Goal: Information Seeking & Learning: Find specific fact

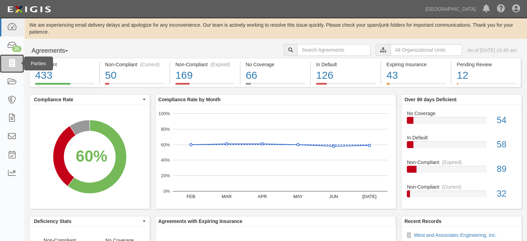
click at [12, 66] on icon at bounding box center [12, 64] width 10 height 8
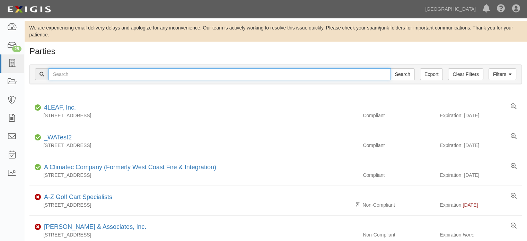
click at [169, 80] on div "Filters Clear Filters Export Search Filters" at bounding box center [275, 74] width 491 height 19
type input "ersc"
click at [390, 68] on input "Search" at bounding box center [402, 74] width 24 height 12
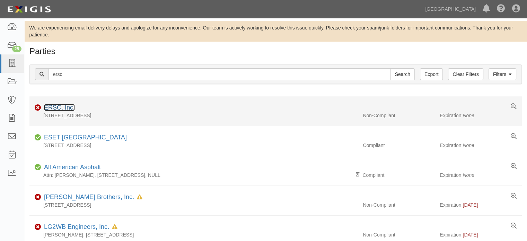
click at [53, 110] on link "ERSC, Inc." at bounding box center [59, 107] width 31 height 7
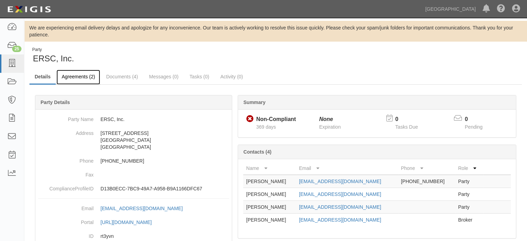
click at [76, 78] on link "Agreements (2)" at bounding box center [78, 77] width 44 height 15
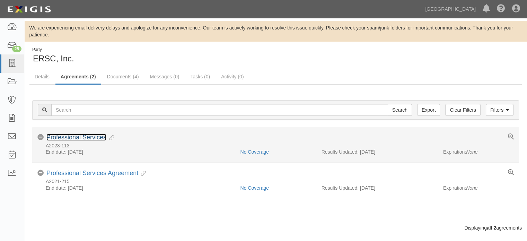
click at [98, 135] on link "Professional Services" at bounding box center [76, 137] width 60 height 7
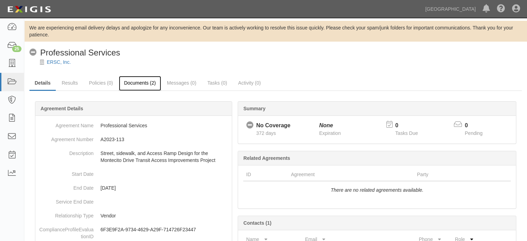
click at [141, 82] on link "Documents (2)" at bounding box center [140, 83] width 42 height 15
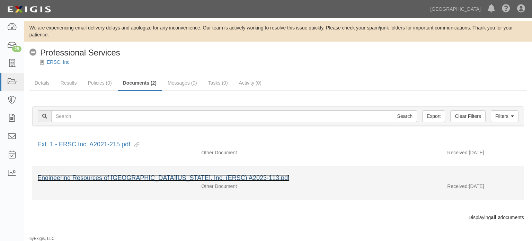
click at [90, 176] on link "Engineering Resources of [GEOGRAPHIC_DATA][US_STATE], Inc. (ERSC) A2023-113.pdf" at bounding box center [163, 177] width 252 height 7
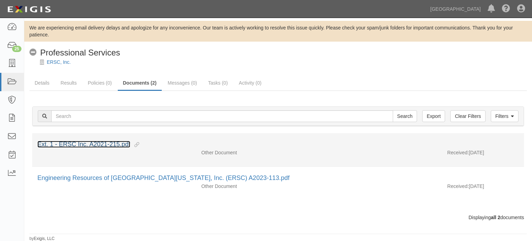
click at [83, 144] on link "Ext. 1 - ERSC Inc. A2021-215.pdf" at bounding box center [83, 144] width 93 height 7
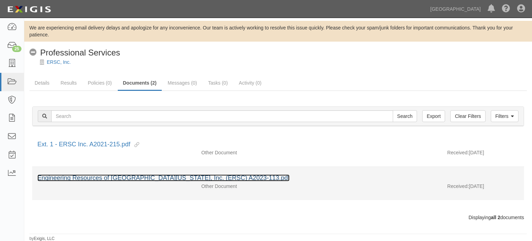
click at [140, 176] on link "Engineering Resources of Southern California, Inc. (ERSC) A2023-113.pdf" at bounding box center [163, 177] width 252 height 7
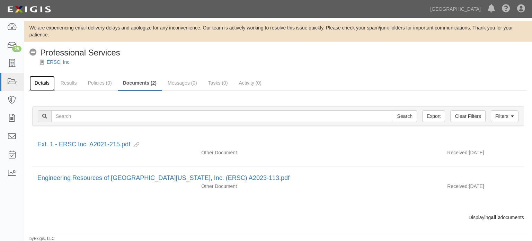
click at [42, 82] on link "Details" at bounding box center [41, 83] width 25 height 15
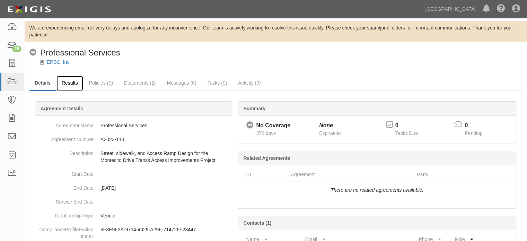
click at [77, 86] on link "Results" at bounding box center [69, 83] width 27 height 15
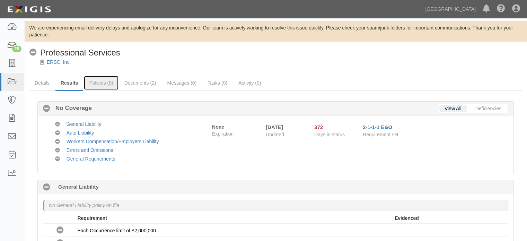
click at [108, 84] on link "Policies (0)" at bounding box center [101, 83] width 34 height 14
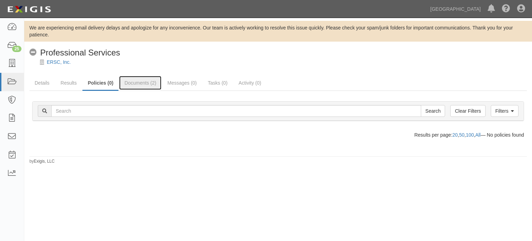
click at [143, 88] on link "Documents (2)" at bounding box center [140, 83] width 42 height 14
click at [139, 88] on link "Documents (2)" at bounding box center [140, 83] width 42 height 15
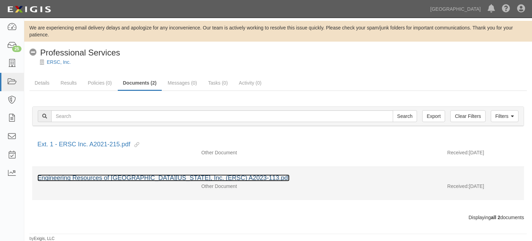
click at [138, 178] on link "Engineering Resources of Southern California, Inc. (ERSC) A2023-113.pdf" at bounding box center [163, 177] width 252 height 7
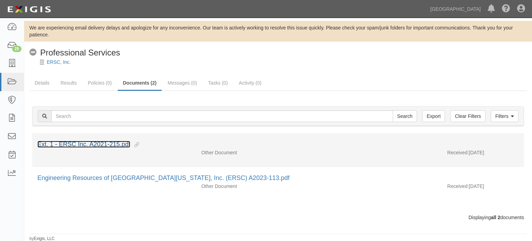
click at [88, 147] on link "Ext. 1 - ERSC Inc. A2021-215.pdf" at bounding box center [83, 144] width 93 height 7
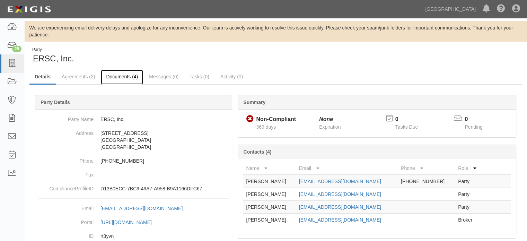
click at [111, 75] on link "Documents (4)" at bounding box center [122, 77] width 42 height 15
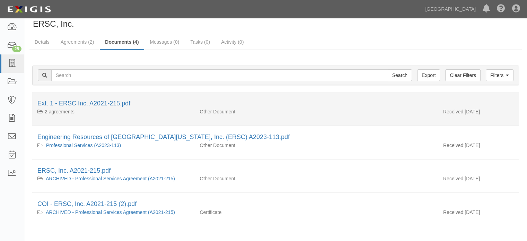
scroll to position [60, 0]
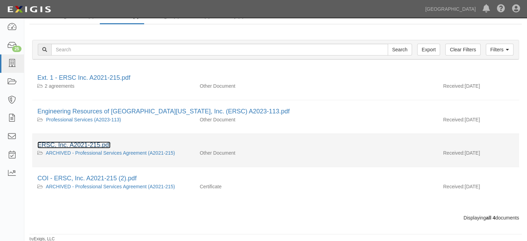
click at [100, 142] on link "ERSC, Inc. A2021-215.pdf" at bounding box center [73, 144] width 73 height 7
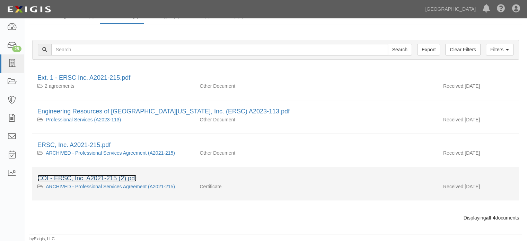
click at [98, 179] on link "COI - ERSC, Inc. A2021-215 (2).pdf" at bounding box center [86, 178] width 99 height 7
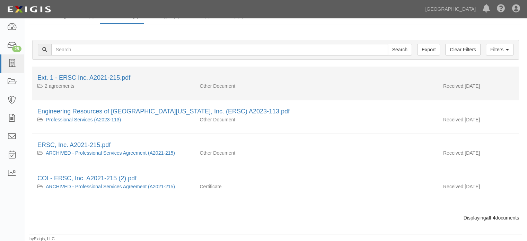
click at [89, 81] on div "Ext. 1 - ERSC Inc. A2021-215.pdf" at bounding box center [275, 77] width 476 height 9
click at [90, 79] on link "Ext. 1 - ERSC Inc. A2021-215.pdf" at bounding box center [83, 77] width 93 height 7
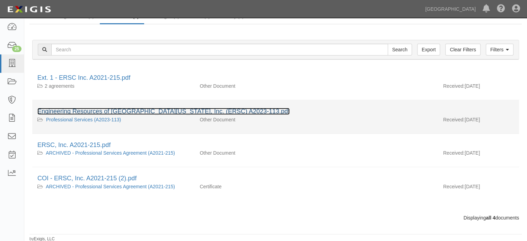
click at [101, 109] on link "Engineering Resources of Southern California, Inc. (ERSC) A2023-113.pdf" at bounding box center [163, 111] width 252 height 7
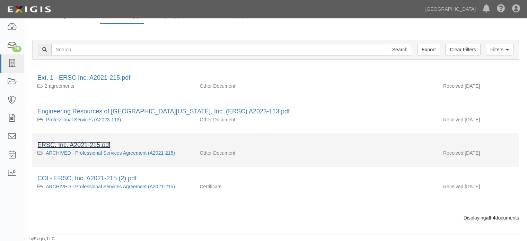
click at [97, 142] on link "ERSC, Inc. A2021-215.pdf" at bounding box center [73, 144] width 73 height 7
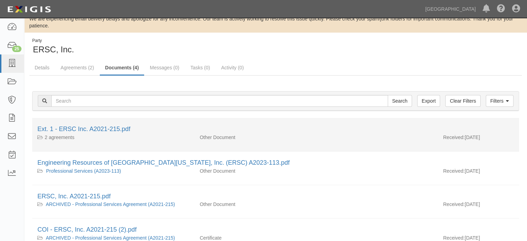
scroll to position [0, 0]
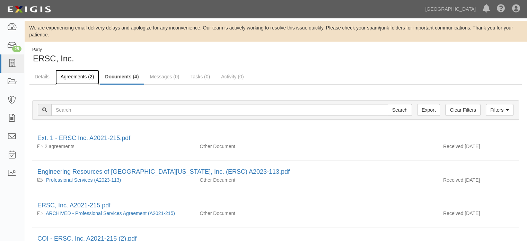
click at [89, 81] on link "Agreements (2)" at bounding box center [77, 77] width 44 height 15
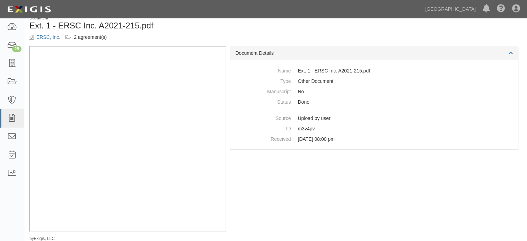
scroll to position [32, 0]
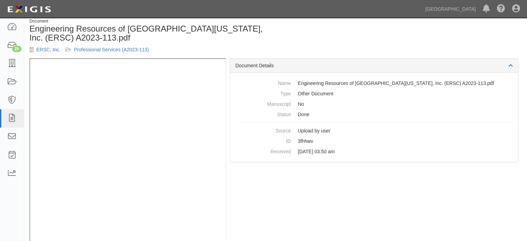
scroll to position [41, 0]
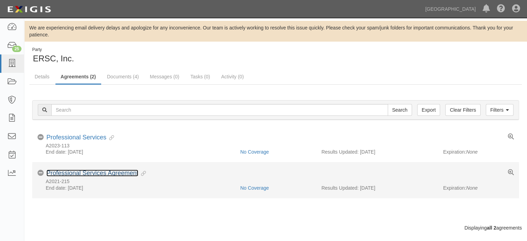
click at [133, 176] on link "Professional Services Agreement" at bounding box center [92, 172] width 92 height 7
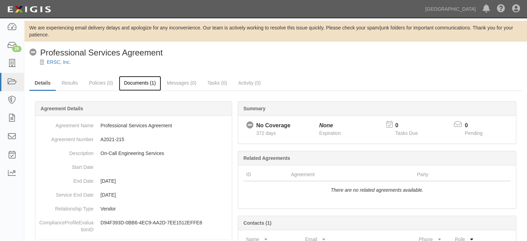
click at [142, 86] on link "Documents (1)" at bounding box center [140, 83] width 42 height 15
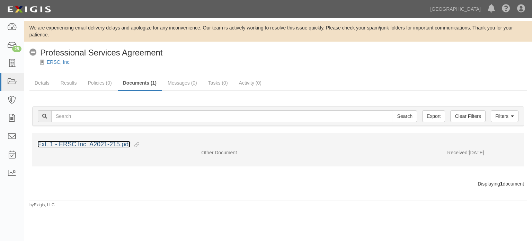
click at [104, 144] on link "Ext. 1 - ERSC Inc. A2021-215.pdf" at bounding box center [83, 144] width 93 height 7
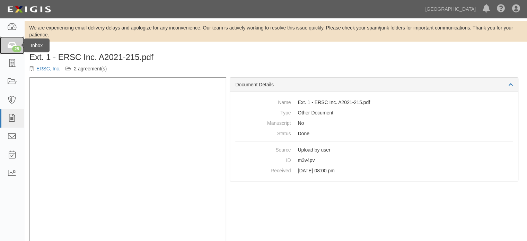
click at [9, 47] on icon at bounding box center [12, 46] width 10 height 8
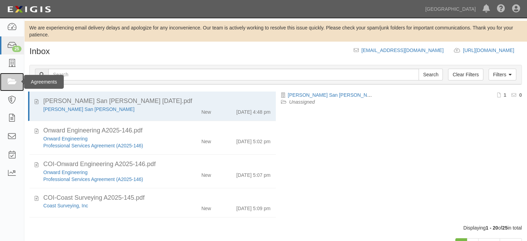
click at [15, 83] on icon at bounding box center [12, 82] width 10 height 8
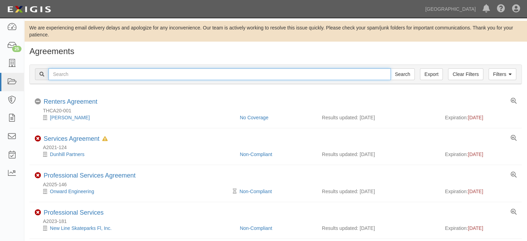
click at [91, 76] on input "text" at bounding box center [219, 74] width 342 height 12
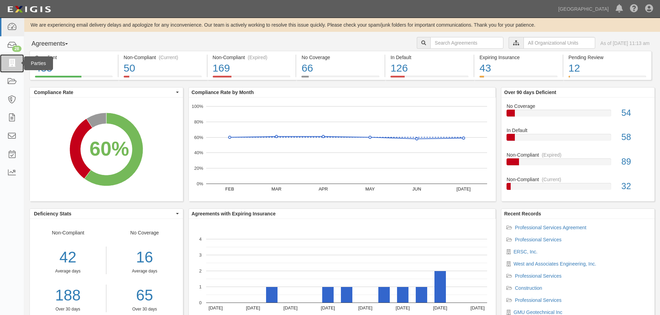
click at [14, 69] on link at bounding box center [12, 63] width 24 height 18
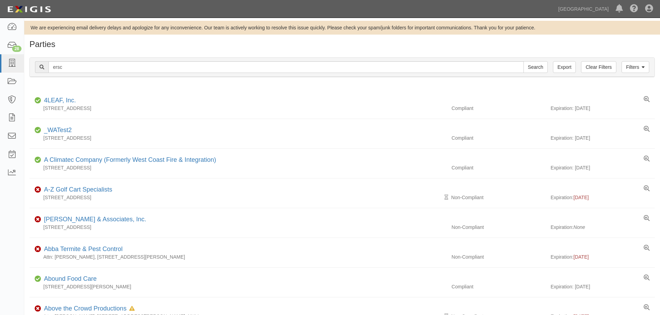
type input "ersc"
click at [523, 61] on input "Search" at bounding box center [535, 67] width 24 height 12
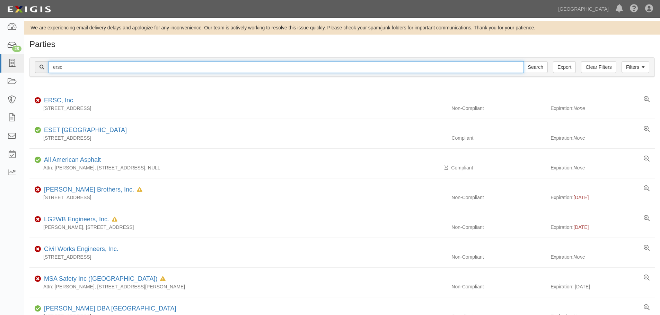
click at [61, 62] on input "ersc" at bounding box center [285, 67] width 475 height 12
type input "engineering resources"
click at [523, 61] on input "Search" at bounding box center [535, 67] width 24 height 12
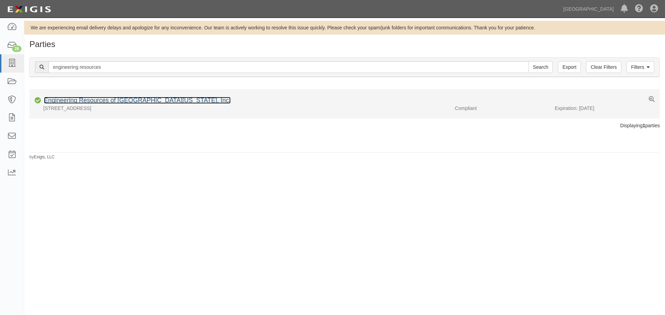
click at [101, 99] on link "Engineering Resources of [GEOGRAPHIC_DATA][US_STATE], Inc." at bounding box center [137, 100] width 187 height 7
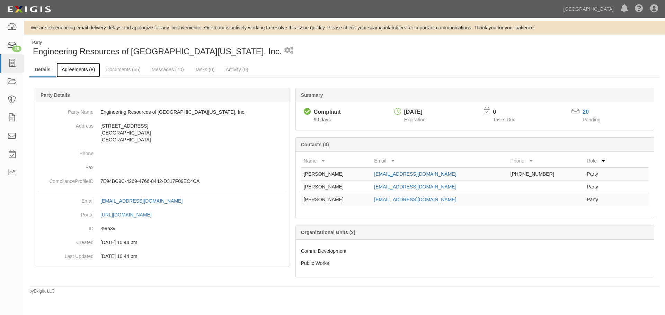
click at [86, 70] on link "Agreements (8)" at bounding box center [78, 70] width 44 height 15
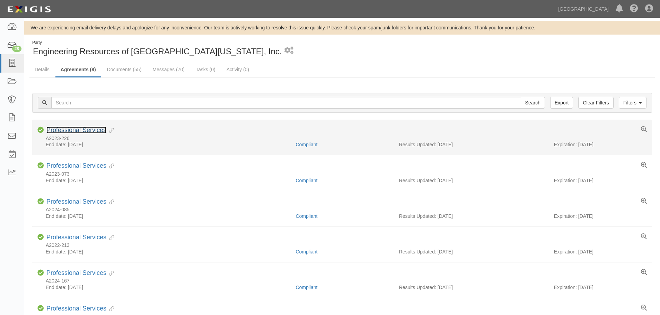
click at [86, 129] on link "Professional Services" at bounding box center [76, 130] width 60 height 7
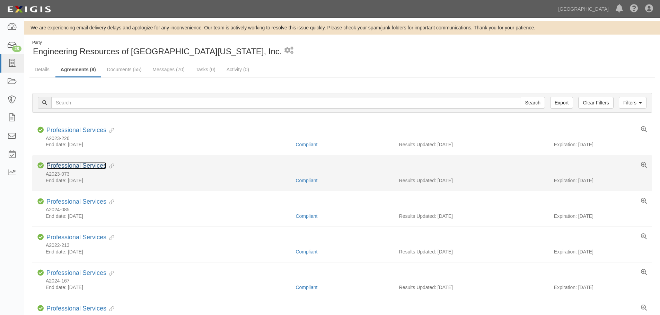
click at [85, 163] on link "Professional Services" at bounding box center [76, 165] width 60 height 7
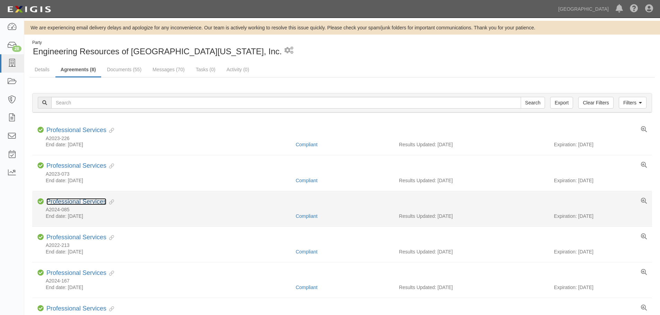
click at [85, 199] on link "Professional Services" at bounding box center [76, 201] width 60 height 7
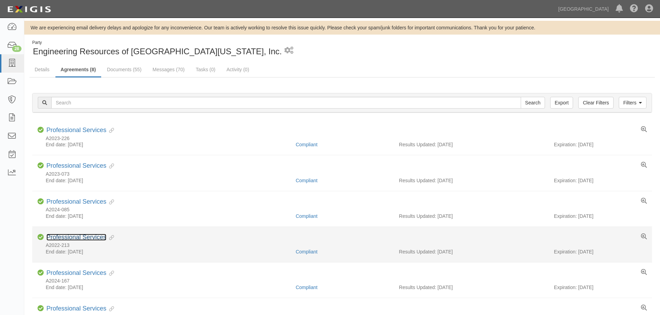
click at [85, 235] on link "Professional Services" at bounding box center [76, 237] width 60 height 7
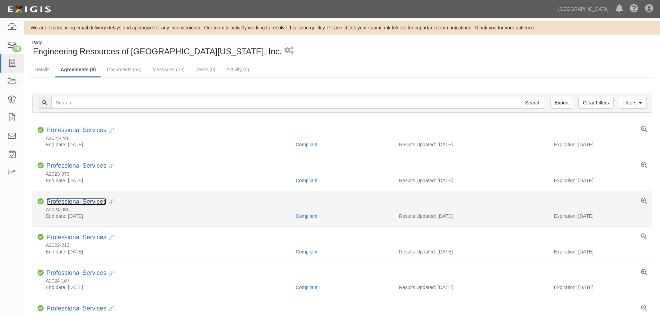
click at [92, 203] on link "Professional Services" at bounding box center [76, 201] width 60 height 7
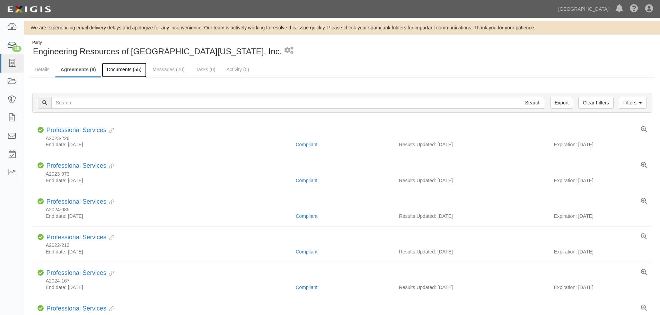
click at [125, 70] on link "Documents (55)" at bounding box center [124, 70] width 45 height 15
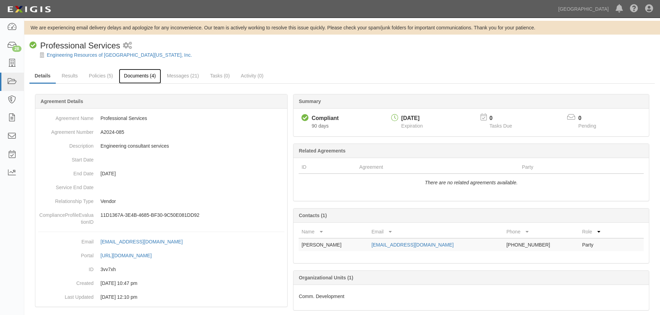
click at [140, 75] on link "Documents (4)" at bounding box center [140, 76] width 42 height 15
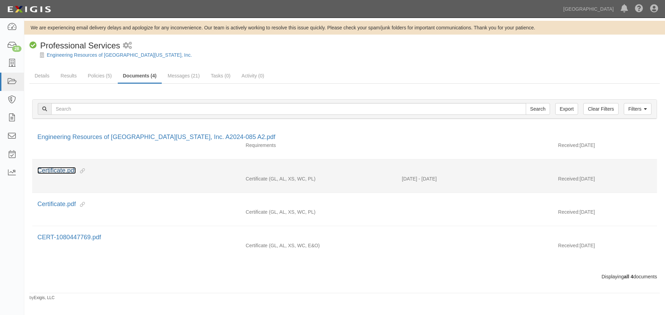
click at [51, 171] on link "Certificate.pdf" at bounding box center [56, 170] width 38 height 7
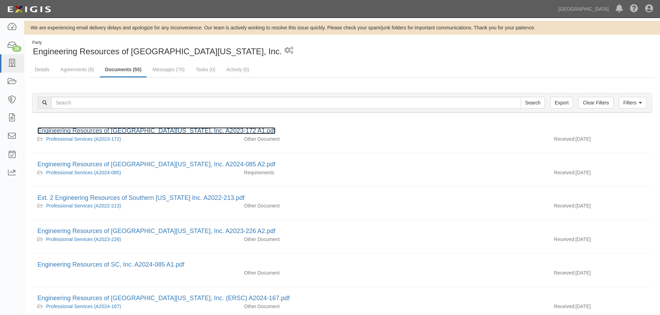
click at [136, 128] on link "Engineering Resources of [GEOGRAPHIC_DATA][US_STATE], Inc. A2023-172 A1.pdf" at bounding box center [156, 130] width 238 height 7
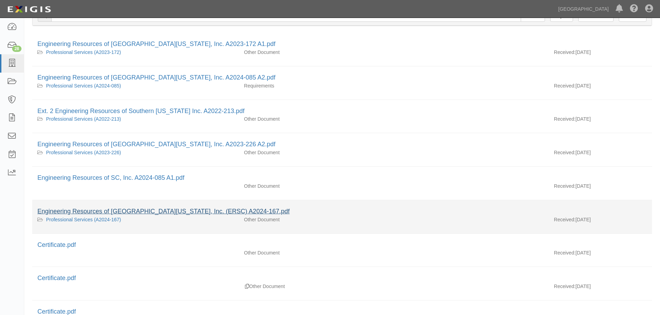
scroll to position [104, 0]
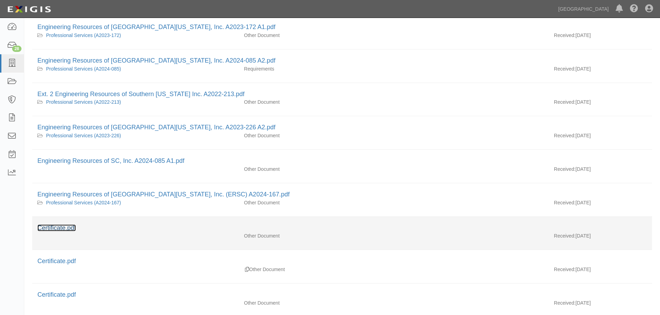
click at [64, 227] on link "Certificate.pdf" at bounding box center [56, 228] width 38 height 7
